Goal: Task Accomplishment & Management: Use online tool/utility

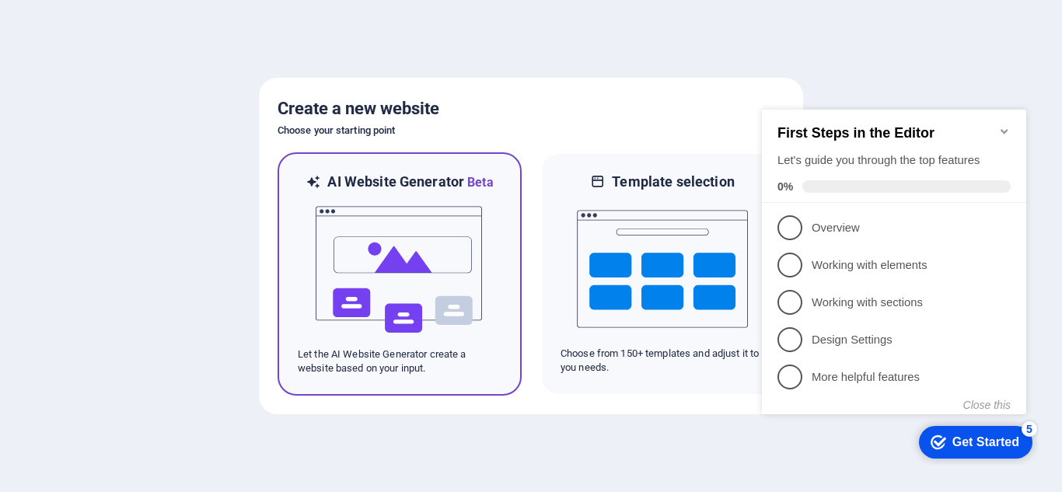
click at [461, 253] on img at bounding box center [399, 269] width 171 height 155
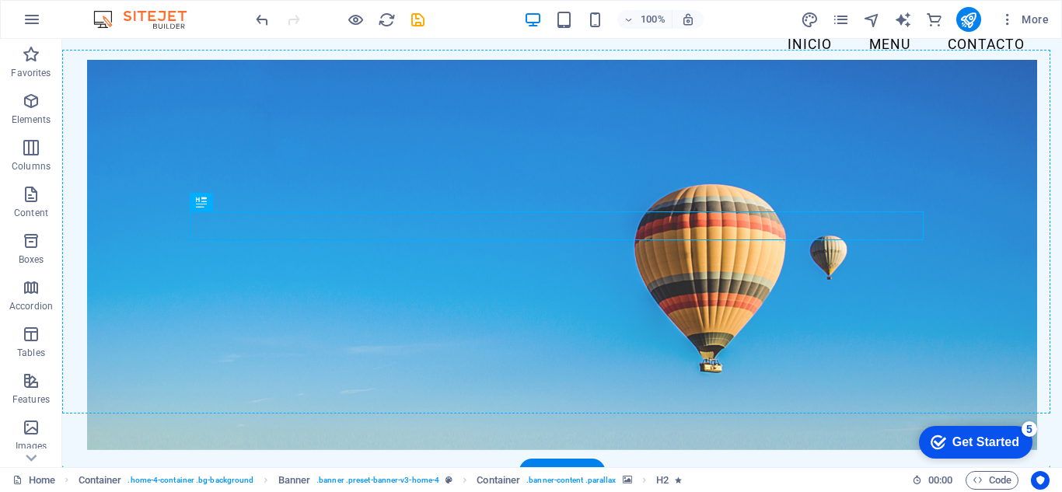
drag, startPoint x: 365, startPoint y: 290, endPoint x: 206, endPoint y: 411, distance: 200.3
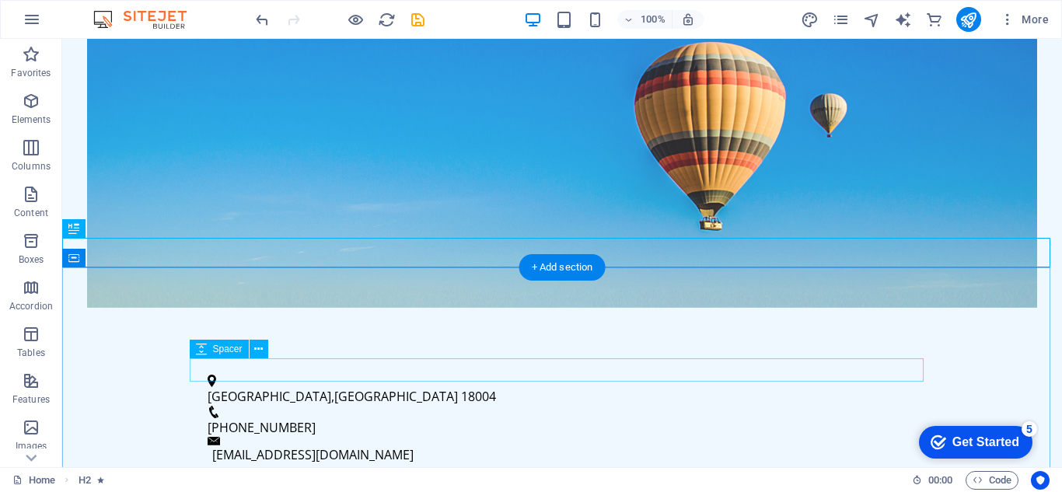
scroll to position [302, 0]
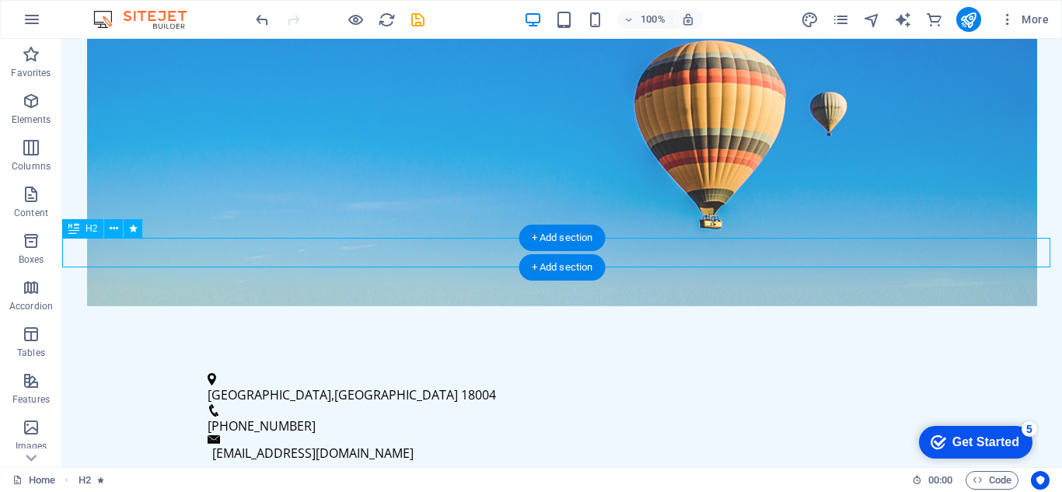
click at [768, 482] on div "Bienvenido a Acceso a Información Municipal" at bounding box center [562, 497] width 1000 height 30
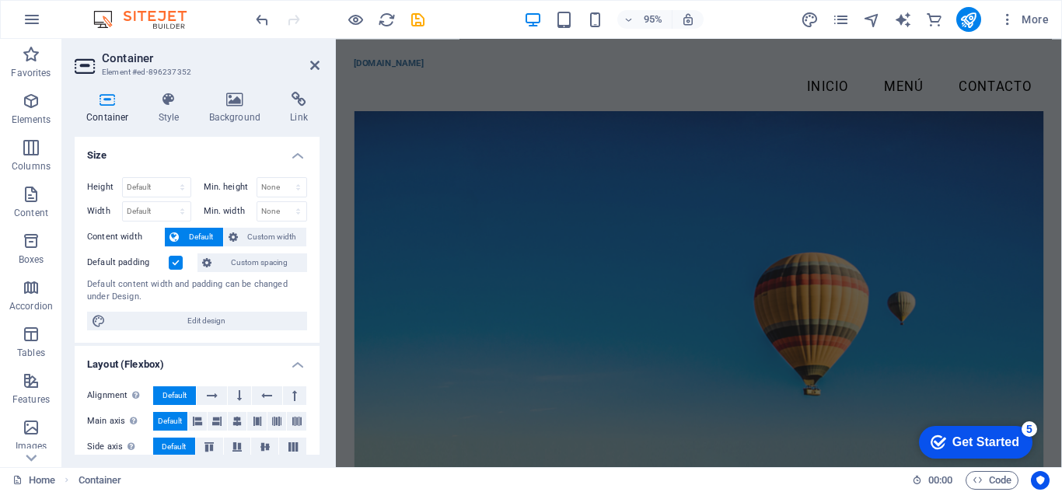
scroll to position [233, 0]
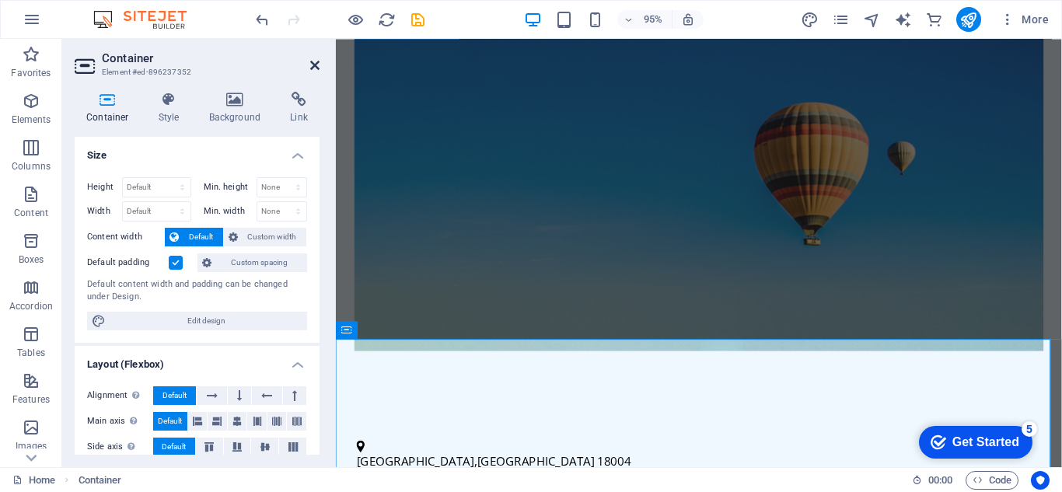
click at [310, 67] on icon at bounding box center [314, 65] width 9 height 12
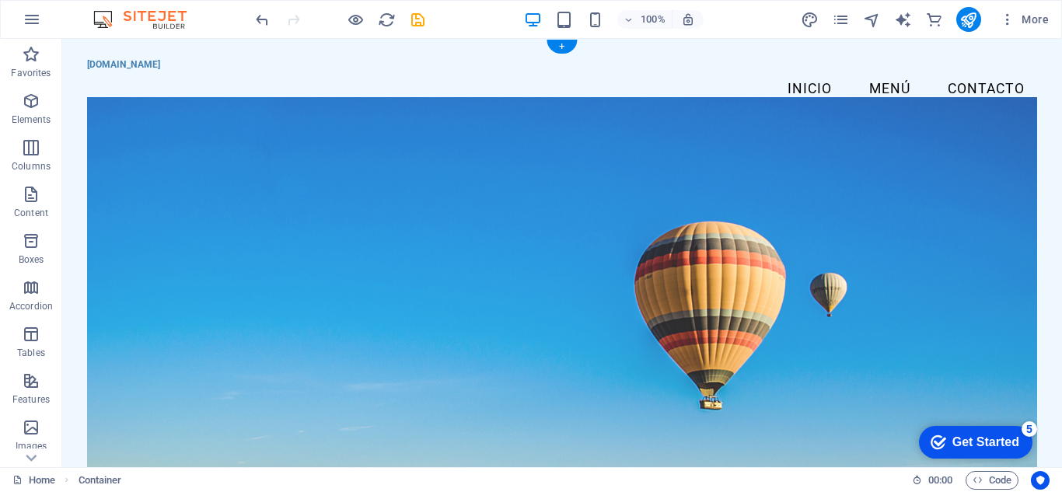
click at [299, 224] on figure at bounding box center [562, 292] width 950 height 390
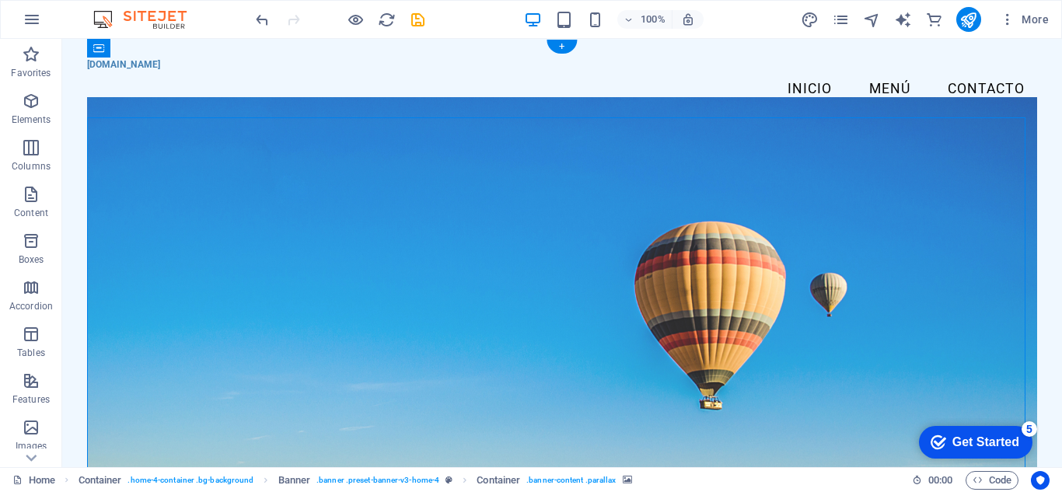
click at [299, 224] on figure at bounding box center [562, 292] width 950 height 390
click at [239, 214] on figure at bounding box center [562, 292] width 950 height 390
click at [389, 278] on figure at bounding box center [562, 292] width 950 height 390
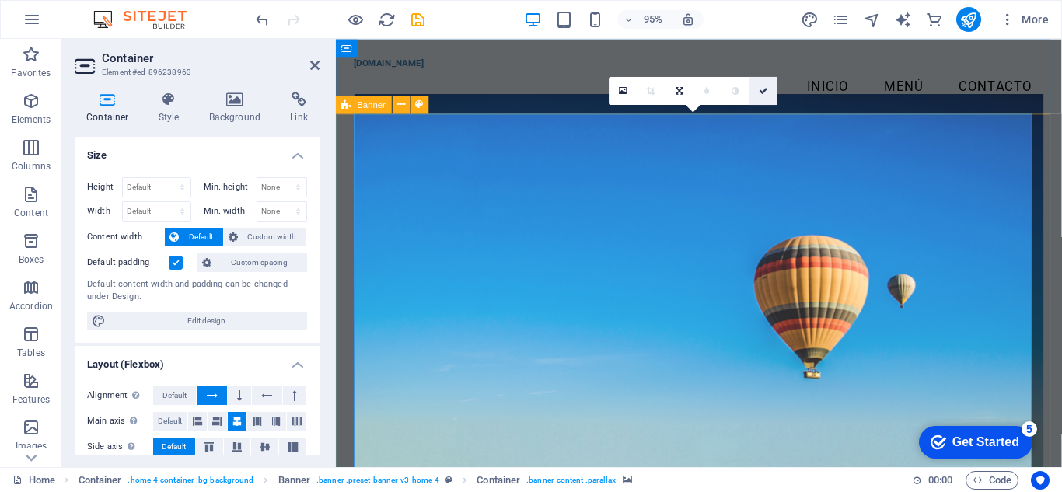
click at [760, 87] on icon at bounding box center [763, 90] width 9 height 9
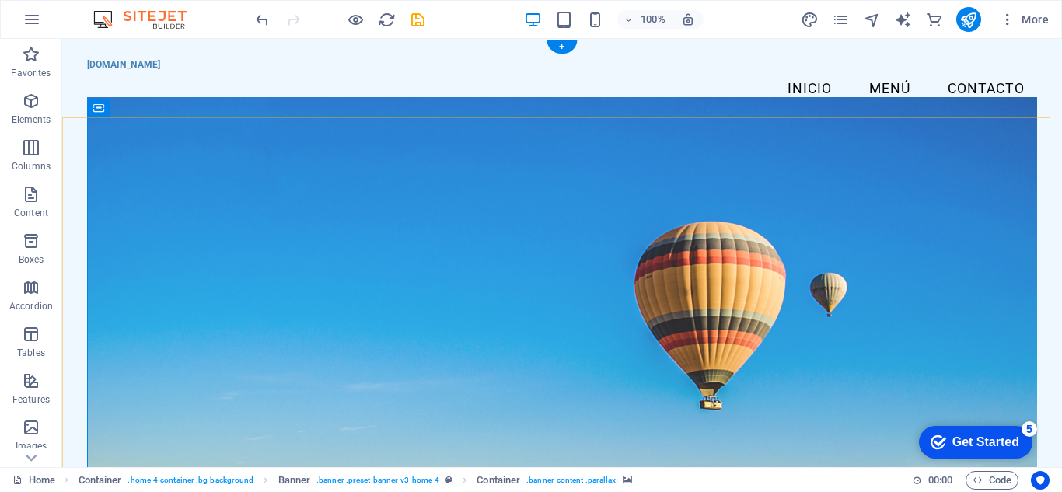
click at [434, 159] on figure at bounding box center [562, 292] width 950 height 390
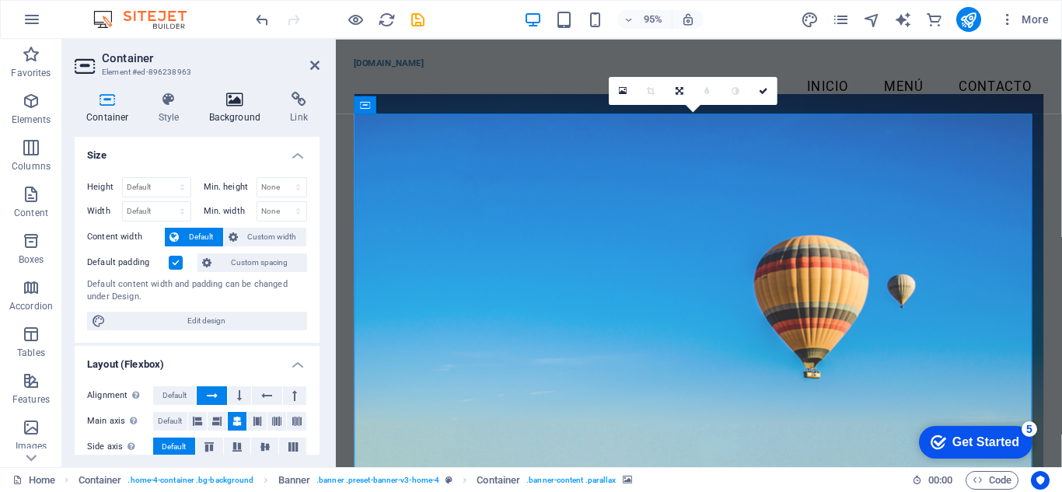
click at [228, 107] on icon at bounding box center [234, 100] width 75 height 16
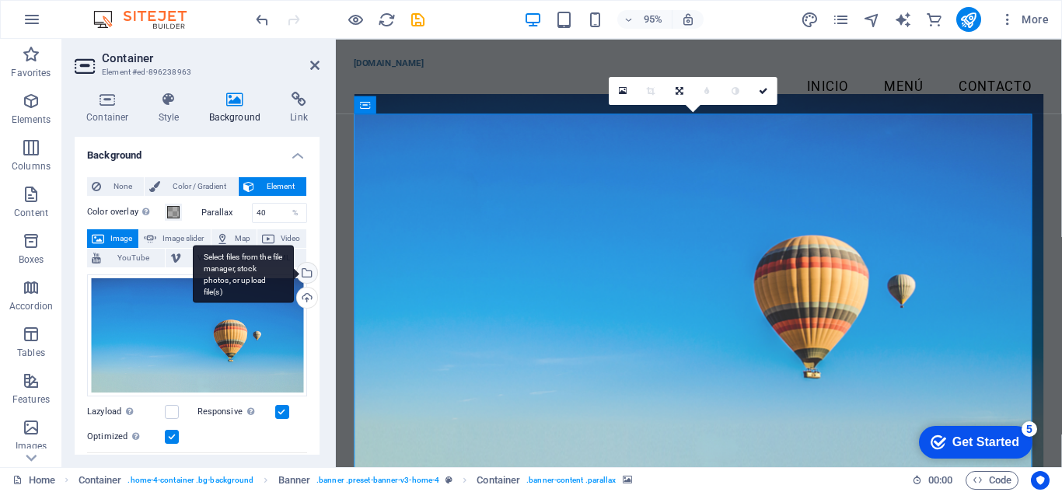
click at [307, 278] on div "Select files from the file manager, stock photos, or upload file(s)" at bounding box center [305, 274] width 23 height 23
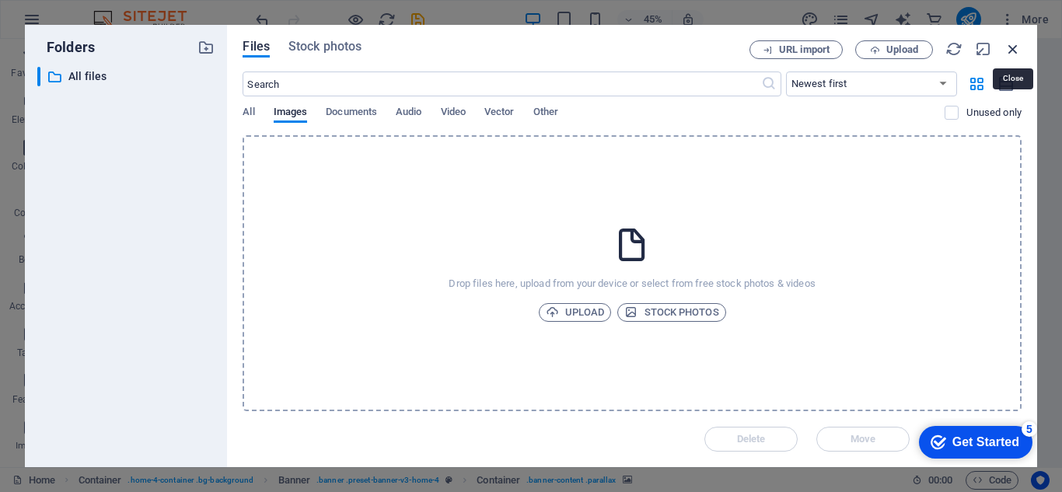
click at [1009, 51] on icon "button" at bounding box center [1012, 48] width 17 height 17
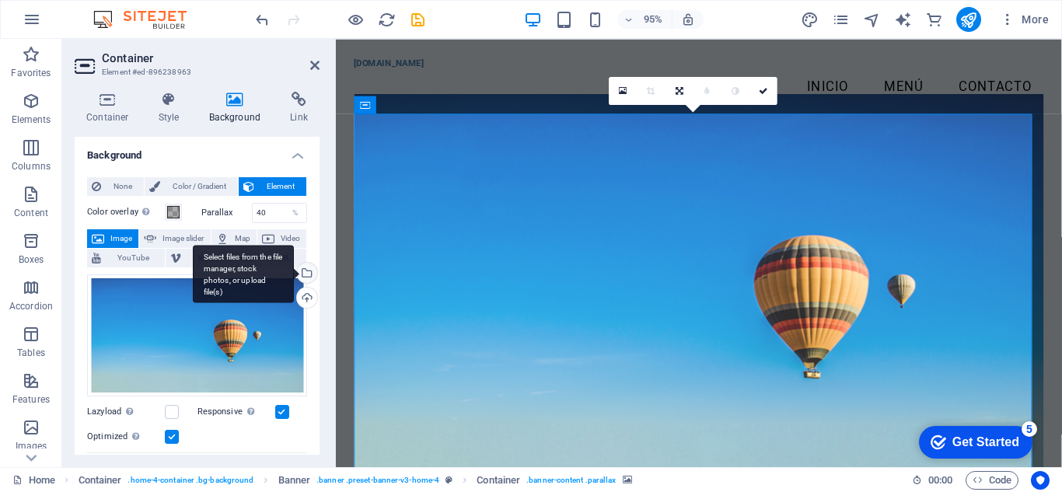
click at [294, 274] on div "Select files from the file manager, stock photos, or upload file(s)" at bounding box center [243, 274] width 101 height 58
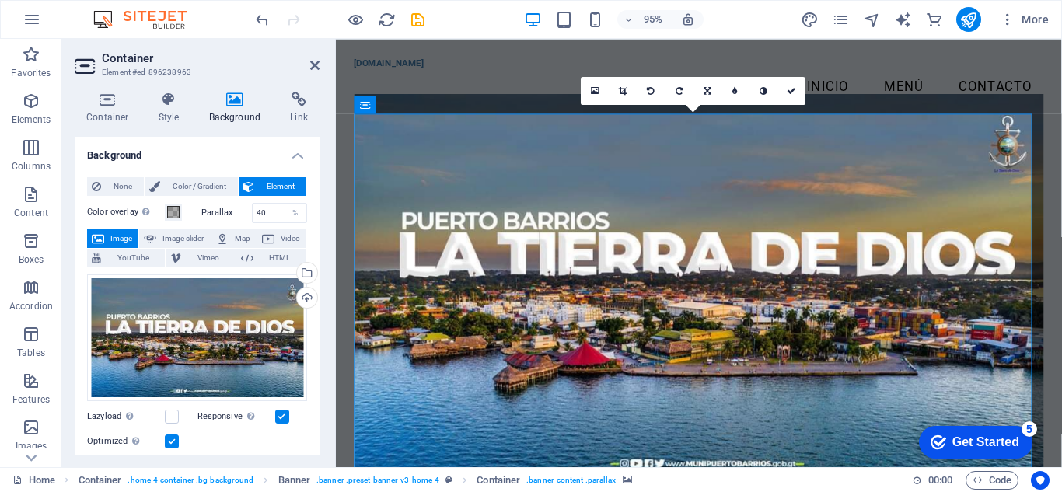
click at [952, 439] on div "Get Started" at bounding box center [985, 442] width 67 height 14
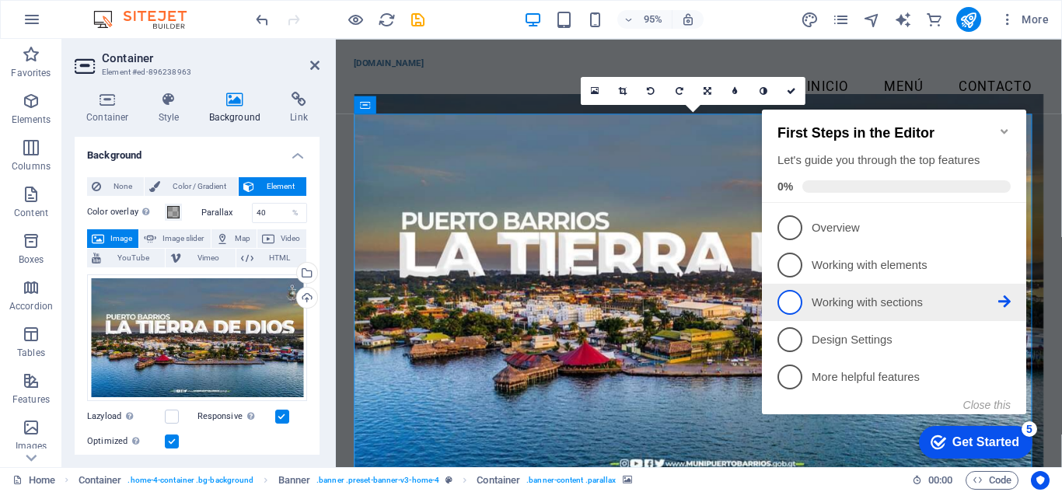
click at [902, 295] on p "Working with sections - incomplete" at bounding box center [905, 303] width 187 height 16
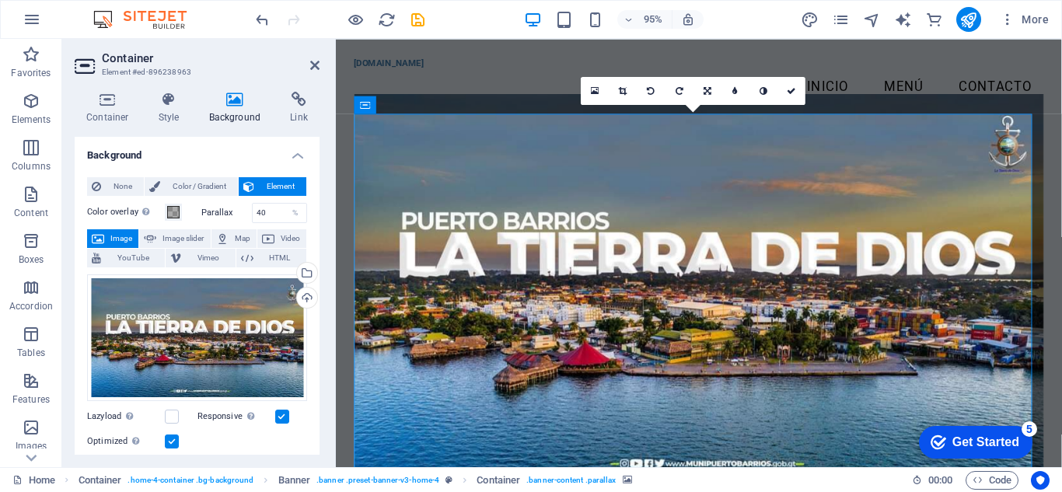
scroll to position [0, 0]
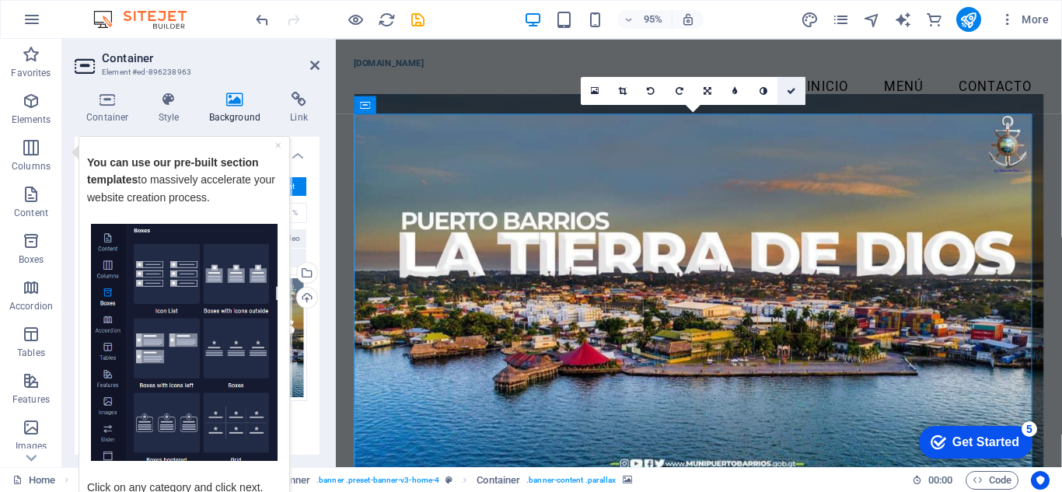
click at [790, 95] on icon at bounding box center [791, 90] width 9 height 9
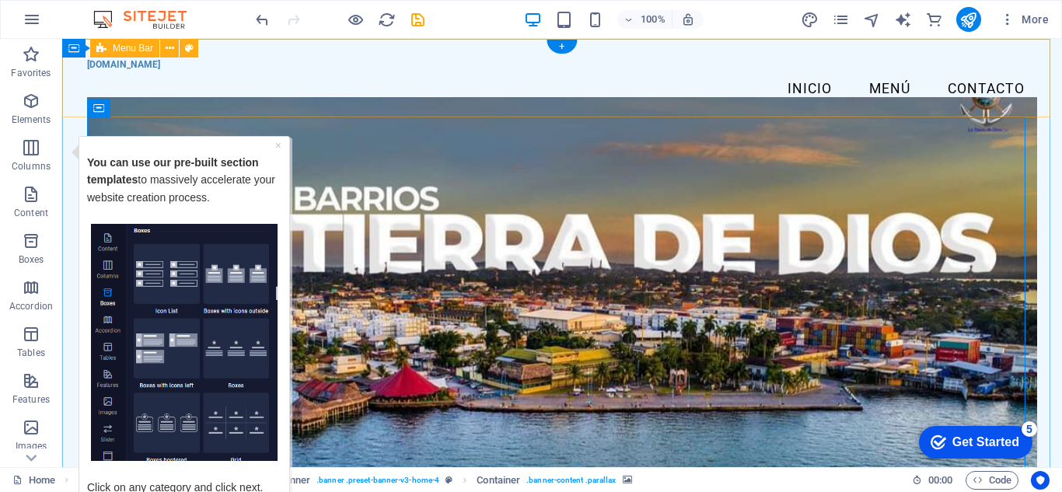
click at [344, 110] on div "[DOMAIN_NAME] Menu Inicio Menú Contacto" at bounding box center [562, 83] width 1000 height 89
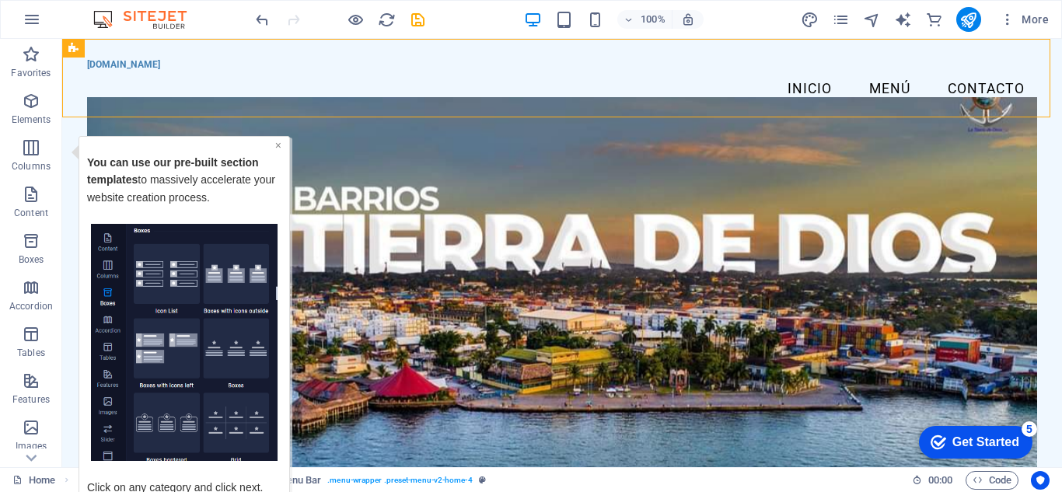
click at [278, 146] on link "×" at bounding box center [278, 144] width 6 height 12
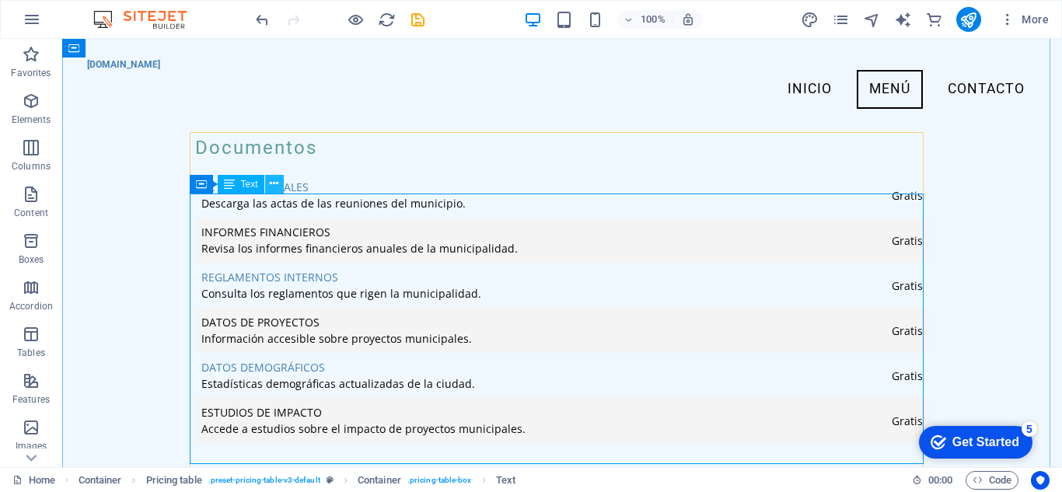
click at [268, 185] on button at bounding box center [274, 184] width 19 height 19
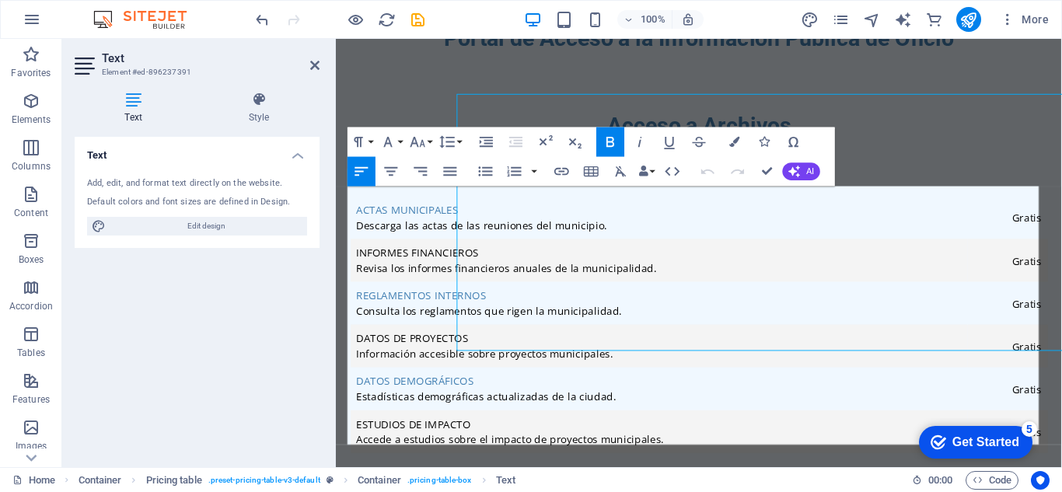
scroll to position [878, 0]
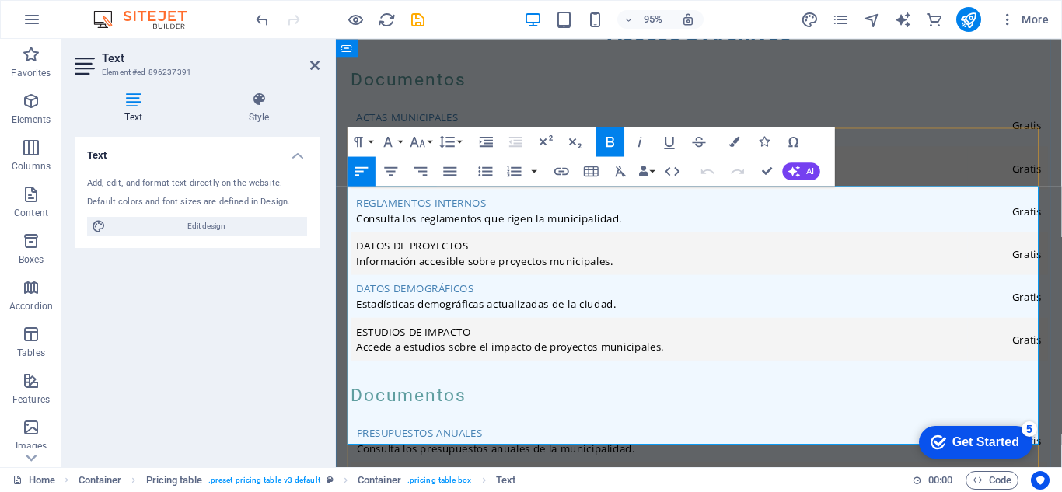
click at [562, 438] on td "Presupuestos Anuales Consulta los presupuestos anuales de la municipalidad." at bounding box center [675, 460] width 649 height 45
click at [607, 438] on td "Presupuestos Anuales Consulta los presupuestos anuales de la municipalidad." at bounding box center [675, 460] width 649 height 45
click at [697, 438] on td "Presupuestos Anuales Consulta los presupuestos anuales de la municipalidad." at bounding box center [675, 460] width 649 height 45
click at [1047, 454] on span "Gratis" at bounding box center [1062, 461] width 31 height 15
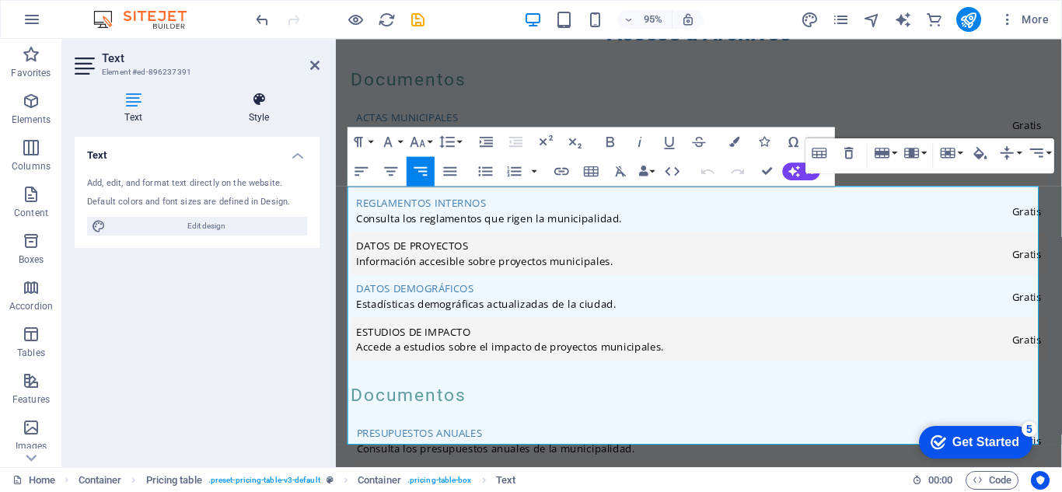
click at [250, 116] on h4 "Style" at bounding box center [258, 108] width 121 height 33
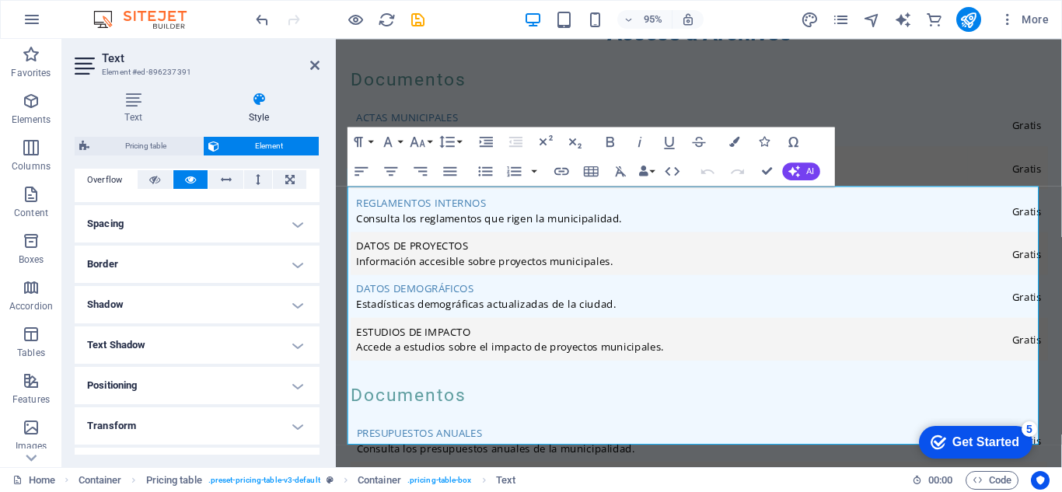
scroll to position [233, 0]
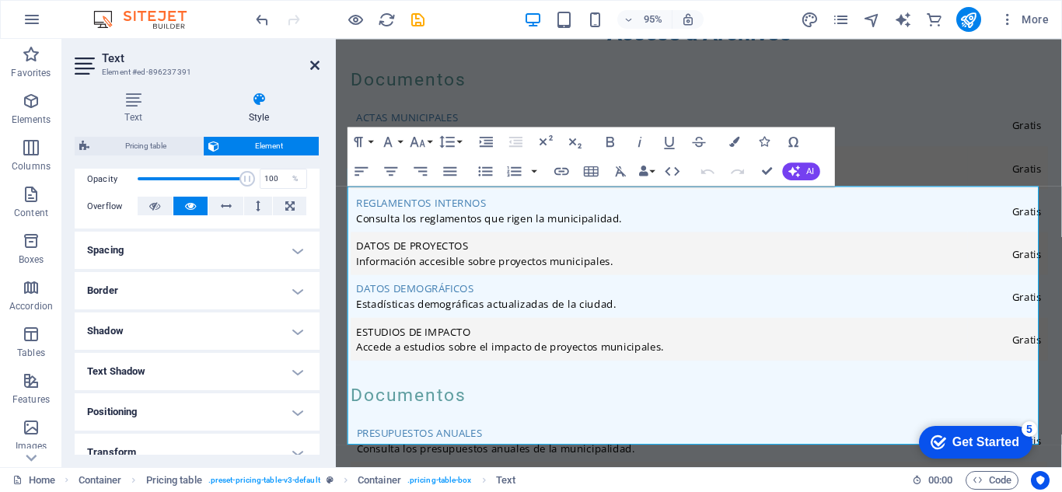
click at [313, 71] on icon at bounding box center [314, 65] width 9 height 12
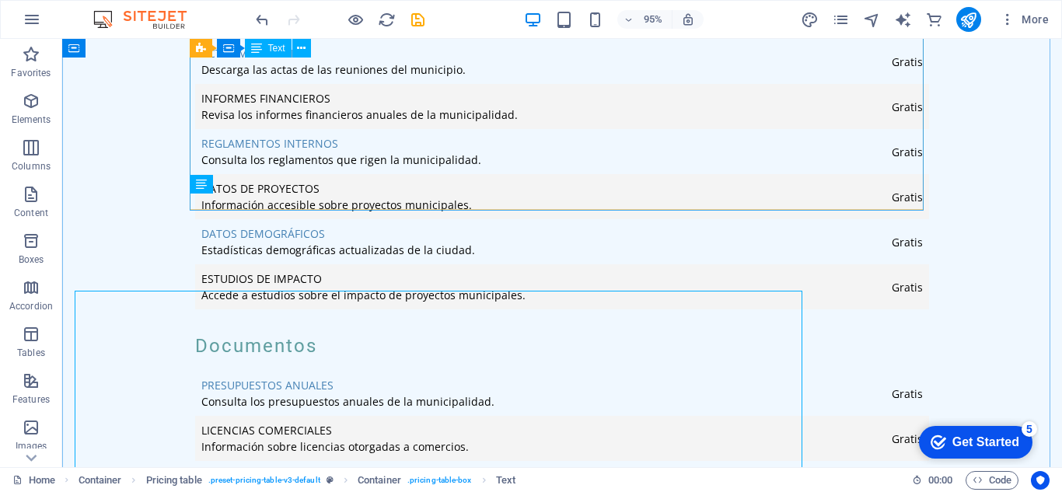
scroll to position [859, 0]
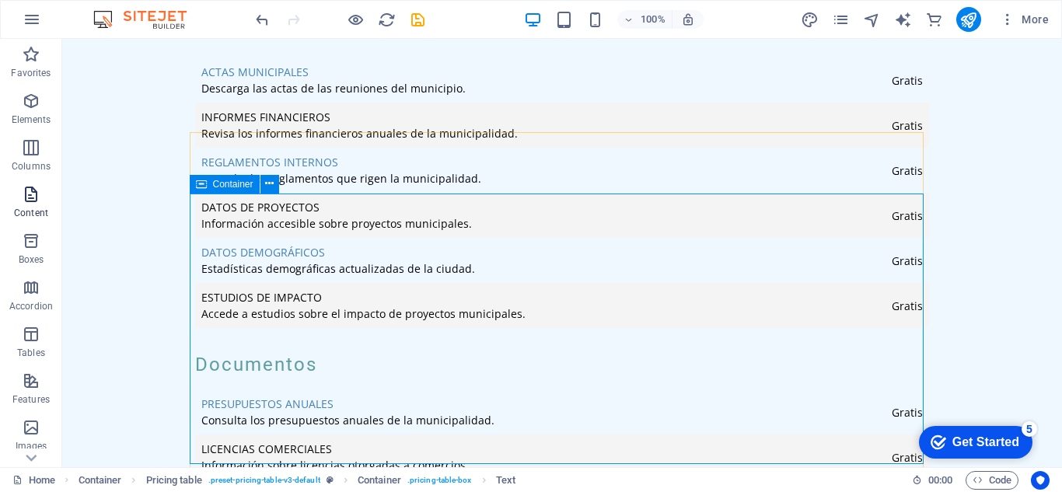
click at [32, 208] on p "Content" at bounding box center [31, 213] width 34 height 12
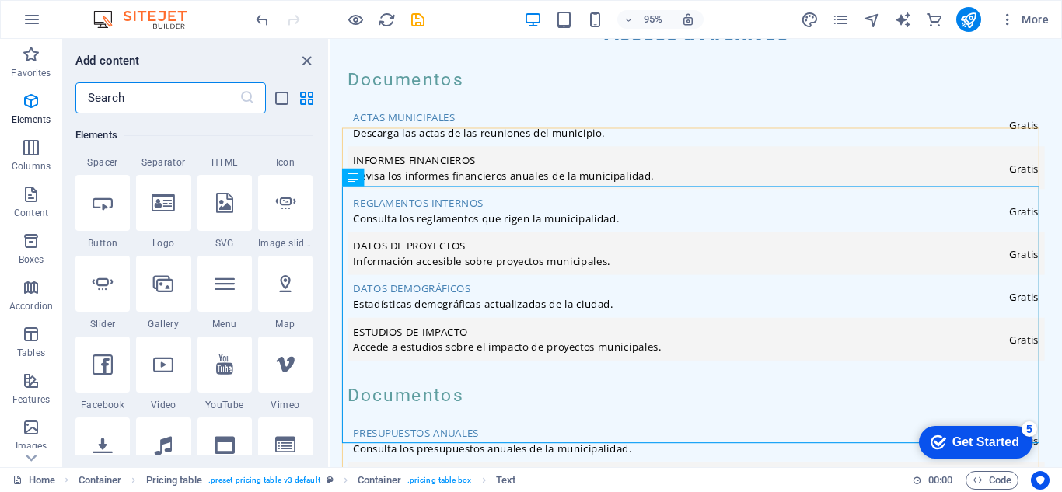
scroll to position [232, 0]
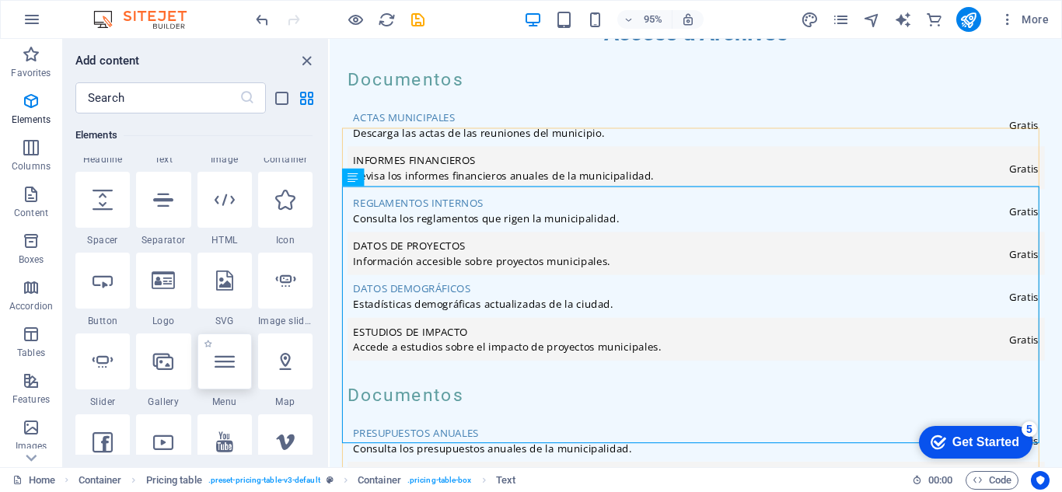
click at [223, 361] on icon at bounding box center [225, 361] width 20 height 20
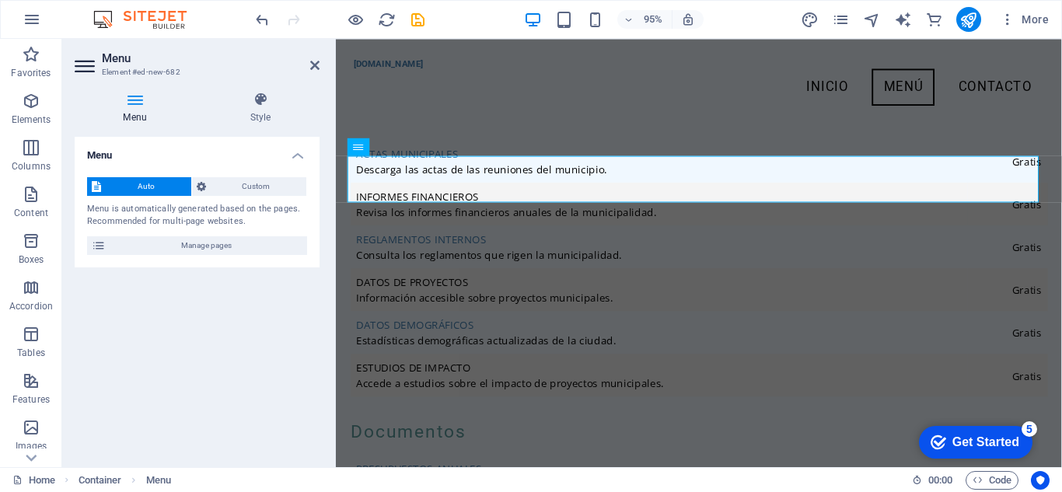
scroll to position [410, 0]
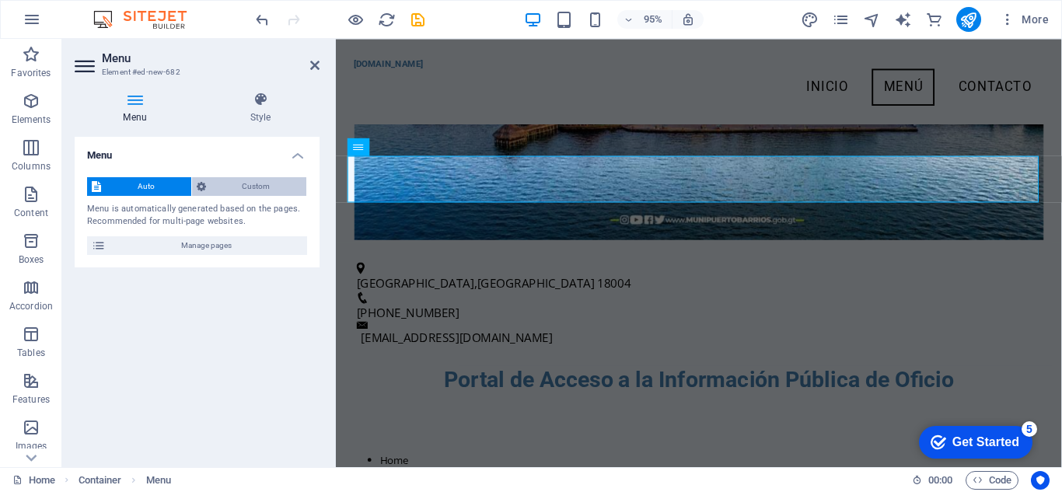
click at [271, 184] on span "Custom" at bounding box center [257, 186] width 92 height 19
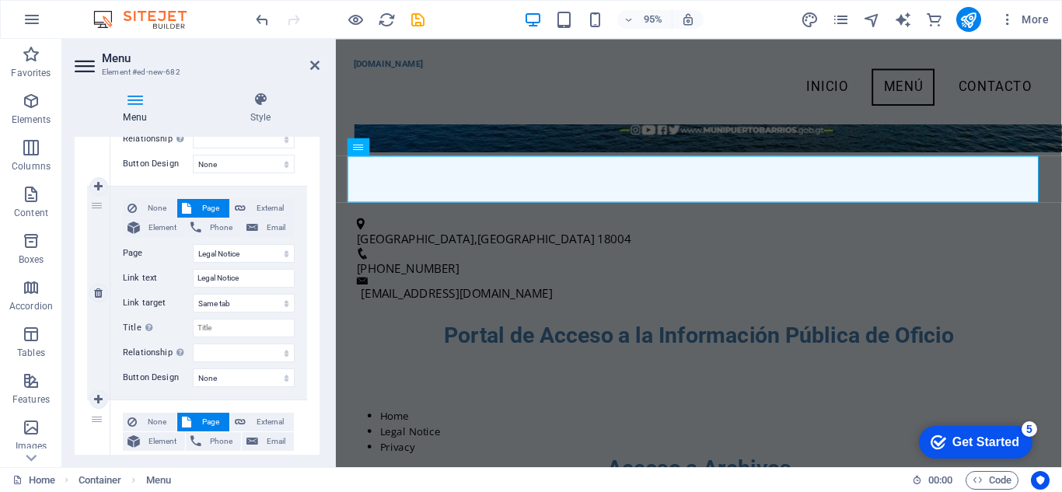
scroll to position [311, 0]
click at [256, 308] on select "New tab Same tab Overlay" at bounding box center [244, 304] width 102 height 19
click at [256, 307] on select "New tab Same tab Overlay" at bounding box center [244, 304] width 102 height 19
select select "blank"
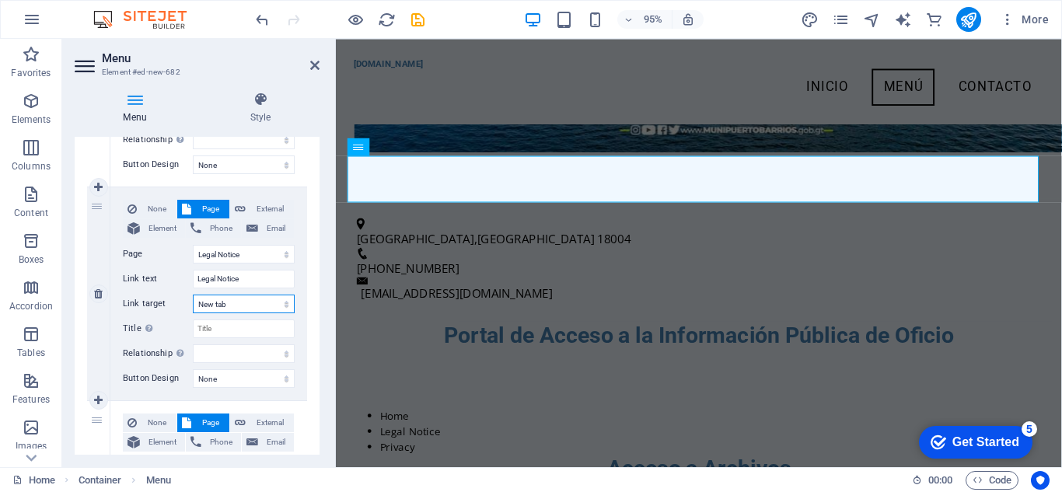
click at [193, 295] on select "New tab Same tab Overlay" at bounding box center [244, 304] width 102 height 19
select select
click at [265, 207] on span "External" at bounding box center [269, 209] width 39 height 19
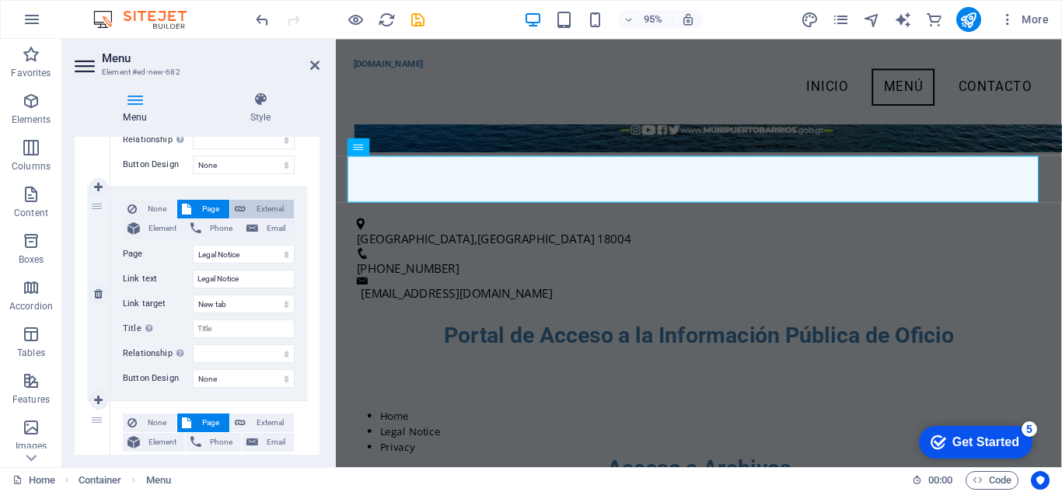
select select
click at [324, 72] on aside "Menu Element #ed-new-682 Menu Style Menu Auto Custom Create custom menu items f…" at bounding box center [199, 253] width 274 height 428
click at [311, 65] on icon at bounding box center [314, 65] width 9 height 12
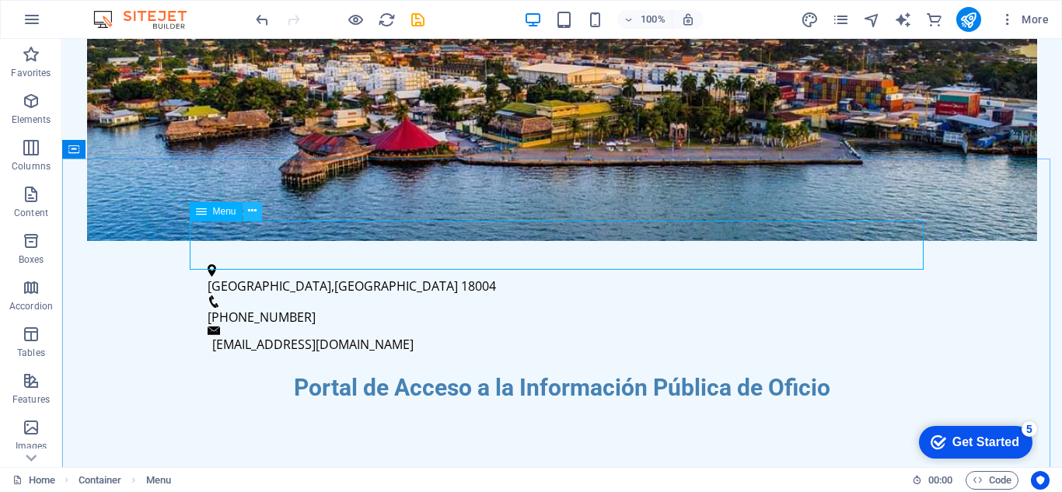
click at [249, 211] on icon at bounding box center [252, 211] width 9 height 16
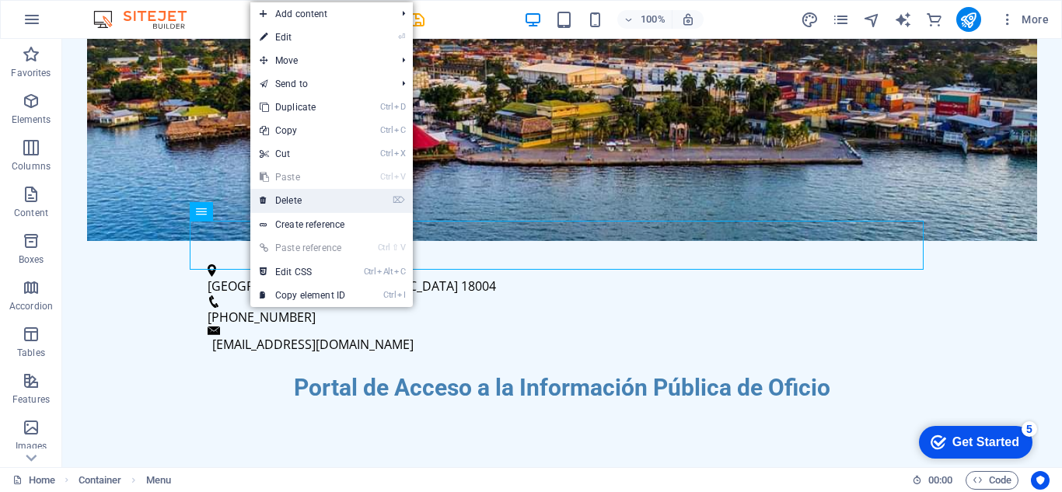
click at [288, 204] on link "⌦ Delete" at bounding box center [302, 200] width 104 height 23
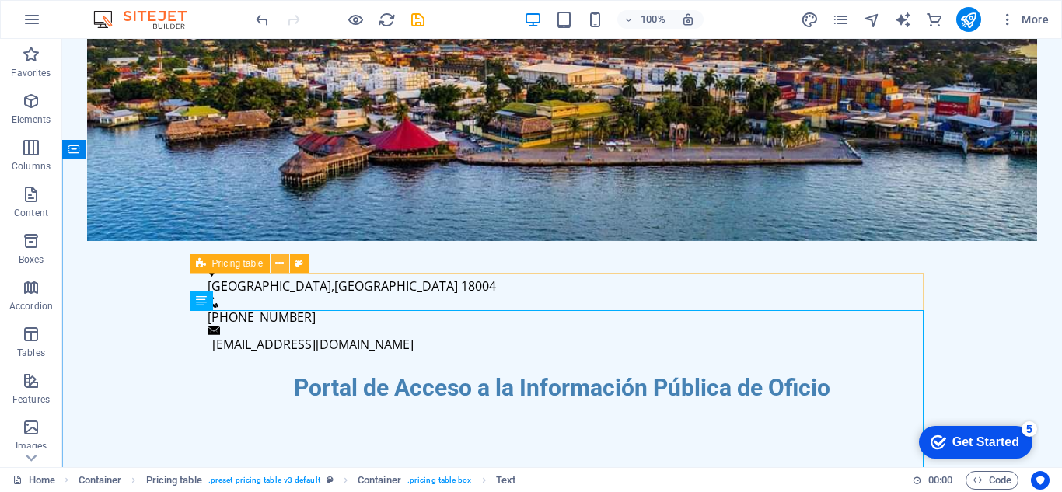
click at [282, 264] on icon at bounding box center [279, 264] width 9 height 16
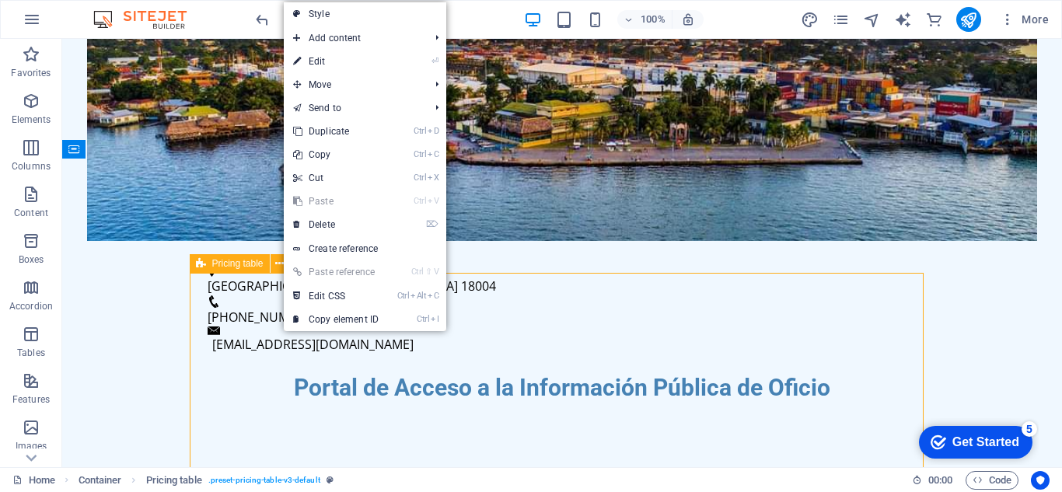
click at [249, 262] on span "Pricing table" at bounding box center [237, 263] width 51 height 9
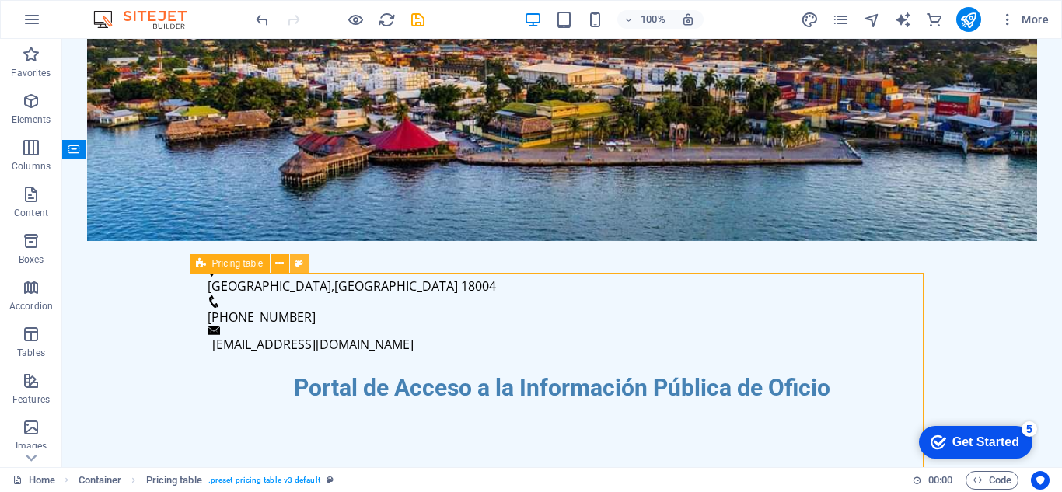
click at [299, 261] on icon at bounding box center [299, 264] width 9 height 16
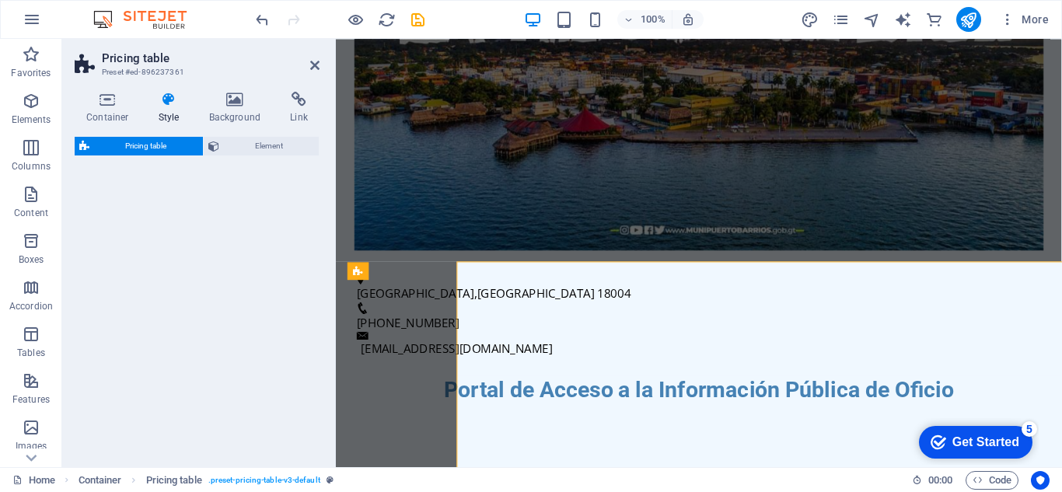
select select "rem"
select select "px"
select select "preset-pricing-table-v3-default"
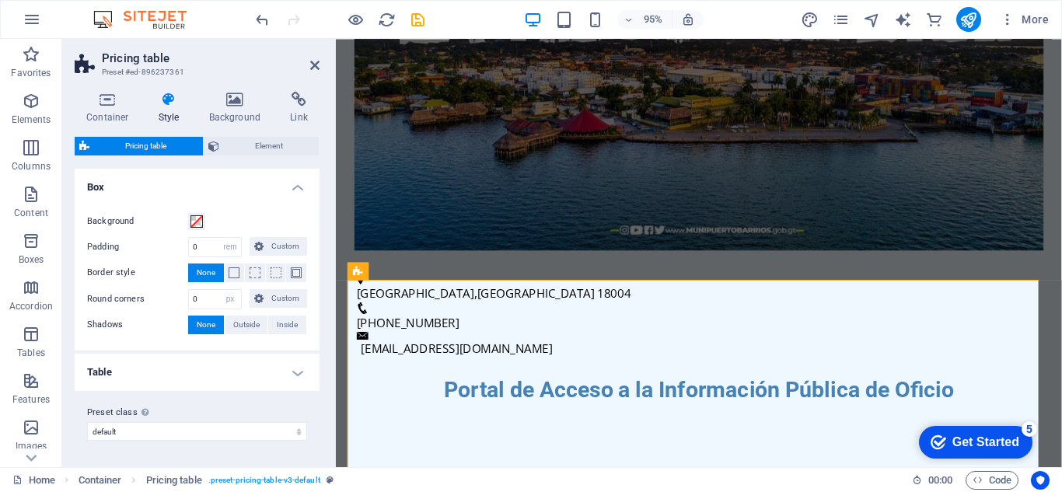
click at [294, 188] on h4 "Box" at bounding box center [197, 183] width 245 height 28
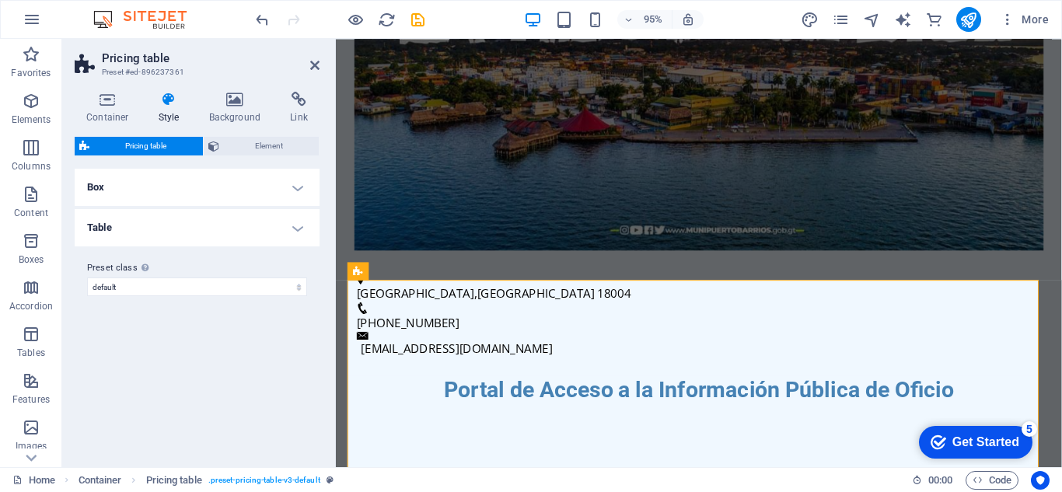
click at [288, 222] on h4 "Table" at bounding box center [197, 227] width 245 height 37
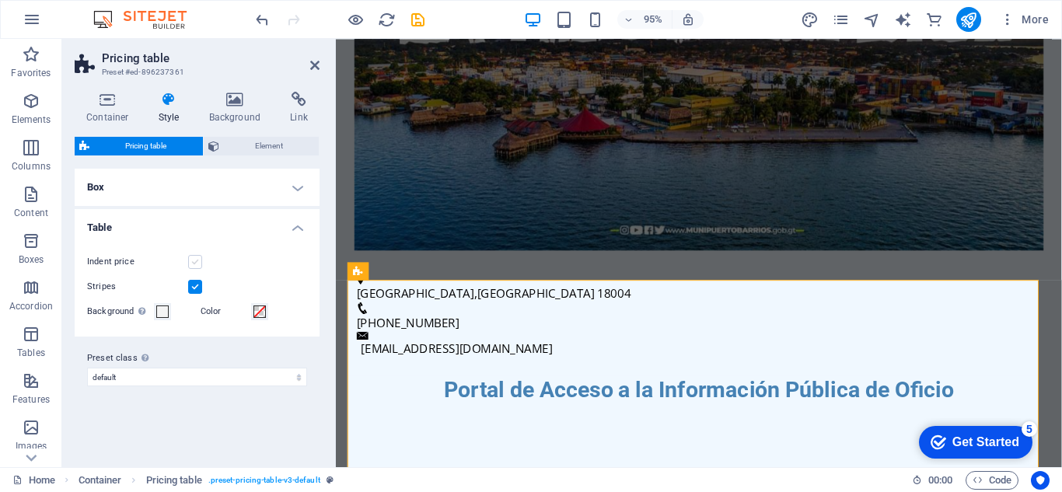
click at [199, 256] on label at bounding box center [195, 262] width 14 height 14
click at [0, 0] on input "Indent price" at bounding box center [0, 0] width 0 height 0
click at [197, 267] on label at bounding box center [195, 262] width 14 height 14
click at [0, 0] on input "Indent price" at bounding box center [0, 0] width 0 height 0
click at [191, 377] on select "[PERSON_NAME] default Add preset class" at bounding box center [197, 377] width 220 height 19
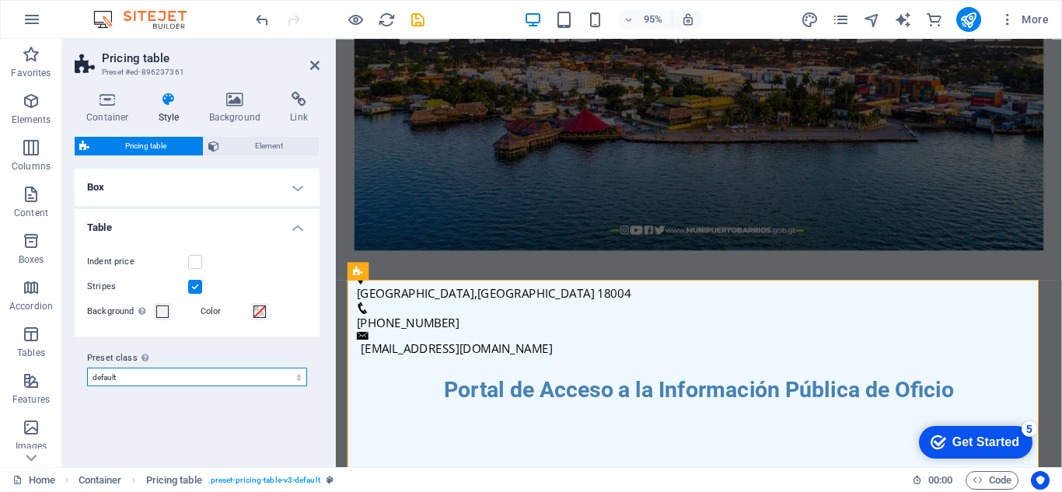
click at [191, 377] on select "[PERSON_NAME] default Add preset class" at bounding box center [197, 377] width 220 height 19
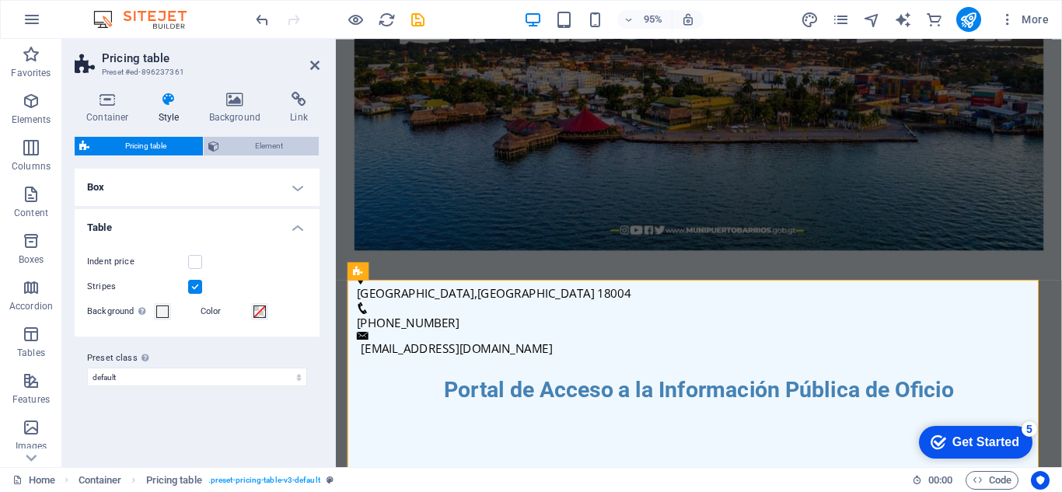
click at [288, 152] on span "Element" at bounding box center [269, 146] width 91 height 19
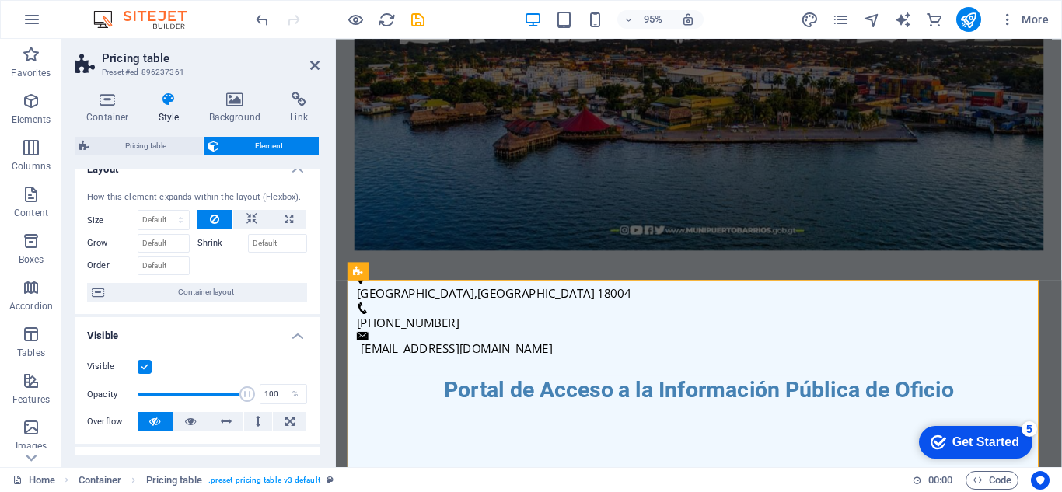
scroll to position [0, 0]
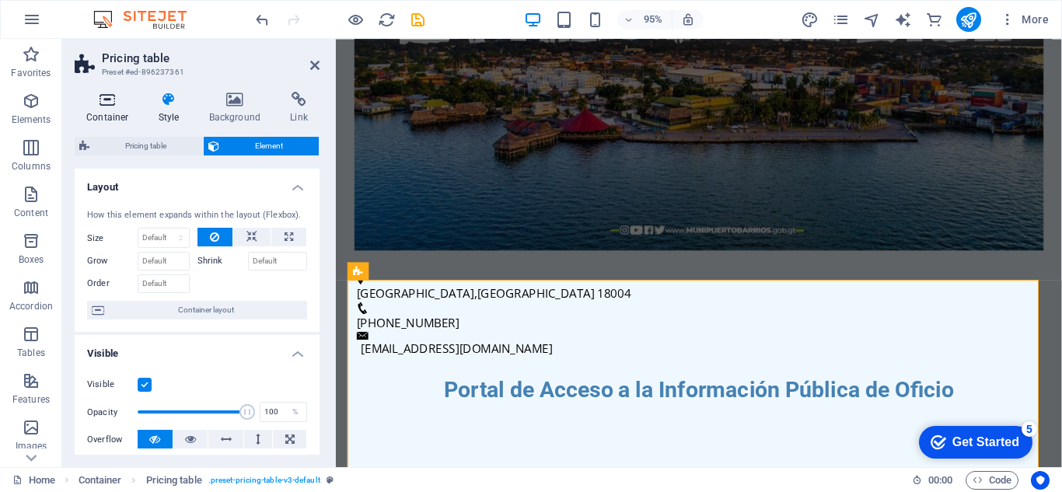
click at [112, 103] on icon at bounding box center [108, 100] width 66 height 16
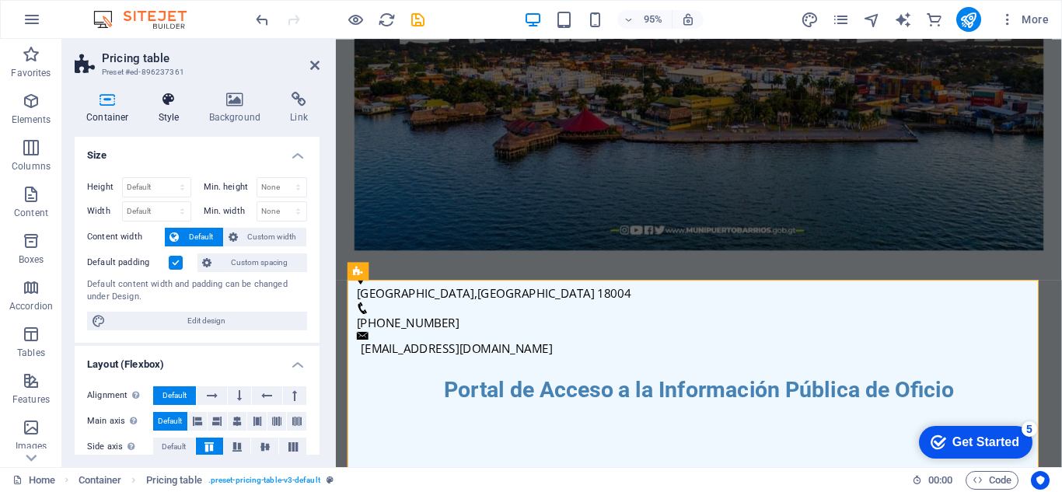
click at [174, 106] on icon at bounding box center [169, 100] width 44 height 16
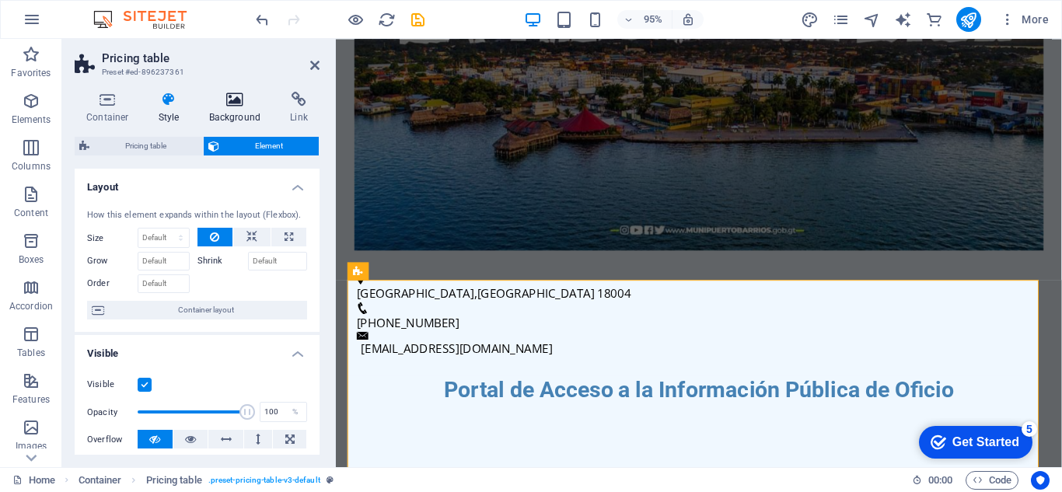
click at [216, 106] on icon at bounding box center [234, 100] width 75 height 16
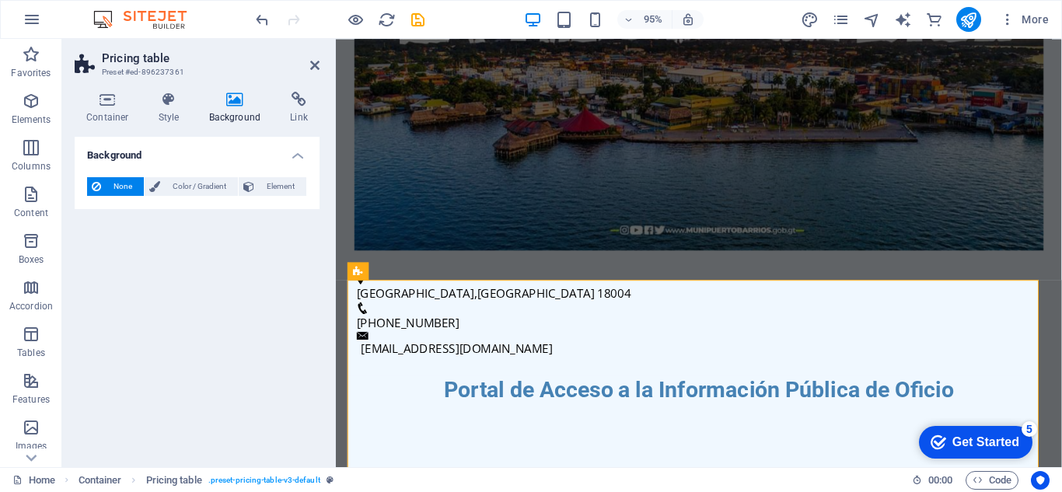
click at [269, 99] on icon at bounding box center [234, 100] width 75 height 16
click at [280, 103] on icon at bounding box center [298, 100] width 41 height 16
